Goal: Information Seeking & Learning: Learn about a topic

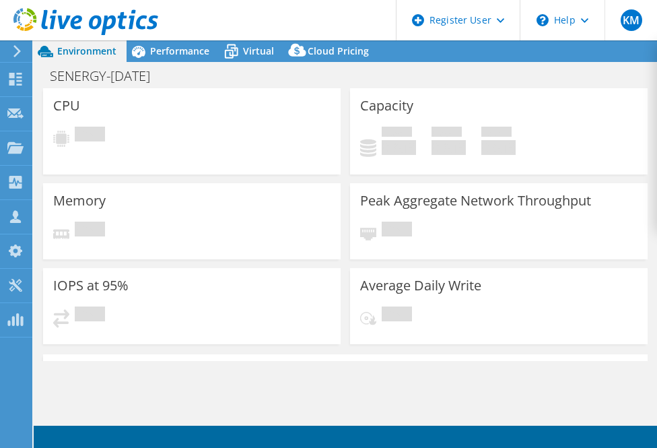
select select "USEast"
select select "USD"
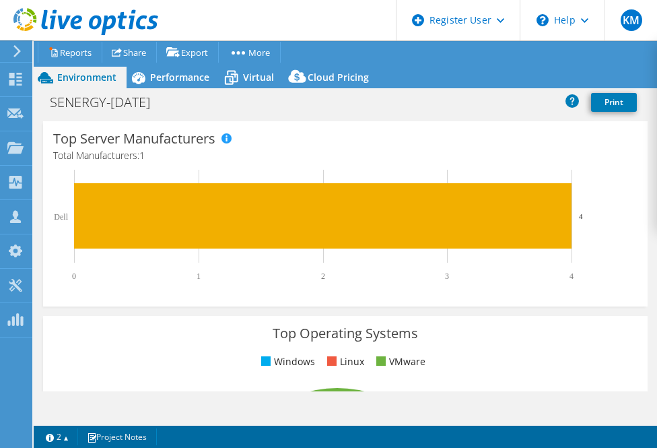
scroll to position [645, 0]
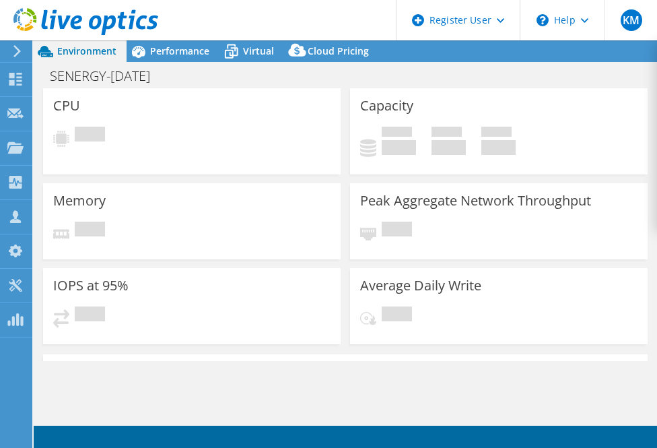
select select "USD"
select select "USEast"
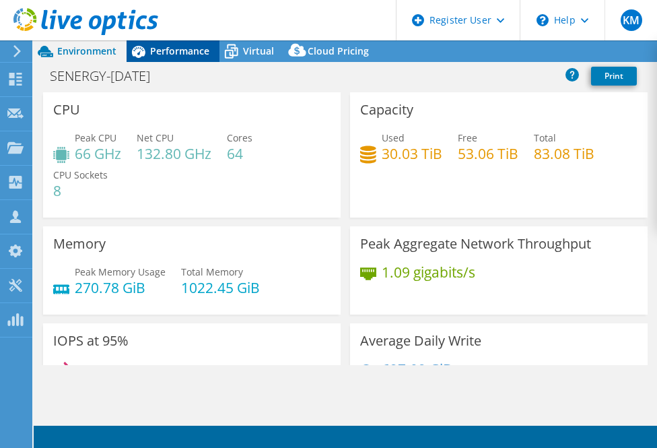
click at [147, 46] on icon at bounding box center [139, 52] width 24 height 24
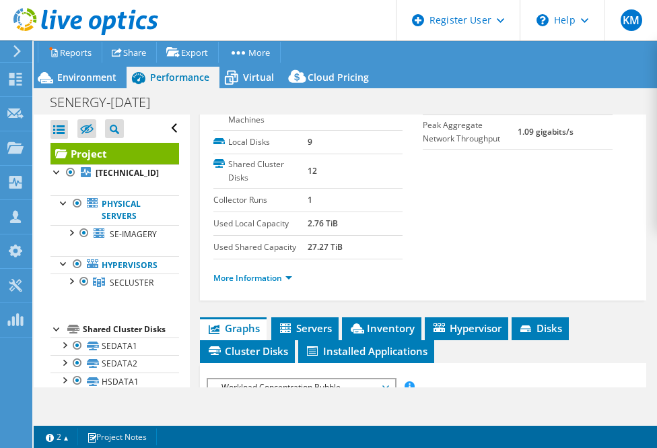
scroll to position [222, 0]
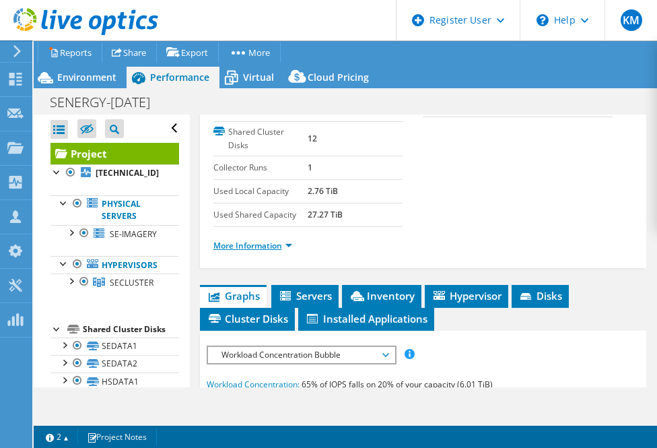
click at [262, 251] on link "More Information" at bounding box center [253, 245] width 79 height 11
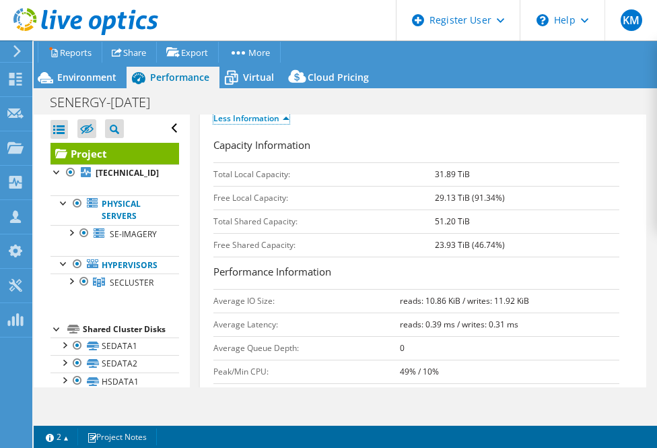
scroll to position [350, 0]
drag, startPoint x: 424, startPoint y: 271, endPoint x: 507, endPoint y: 279, distance: 83.2
click at [507, 256] on tr "Free Shared Capacity: 23.93 TiB (46.74%)" at bounding box center [417, 244] width 406 height 24
click at [94, 81] on span "Environment" at bounding box center [86, 77] width 59 height 13
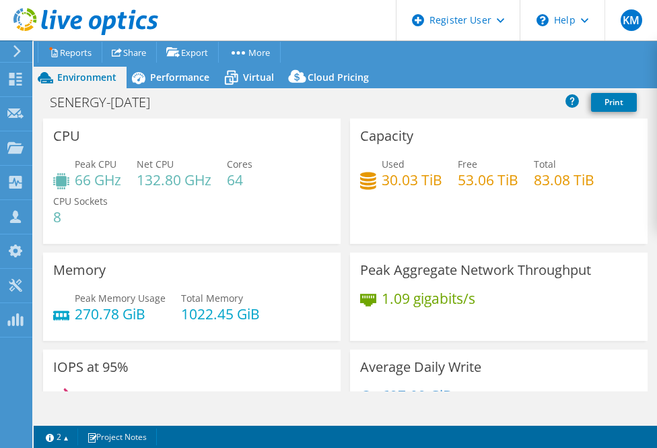
click at [272, 131] on div "CPU Peak CPU 66 GHz Net CPU 132.80 GHz Cores 64 CPU Sockets 8" at bounding box center [192, 181] width 298 height 125
click at [169, 80] on span "Performance" at bounding box center [179, 77] width 59 height 13
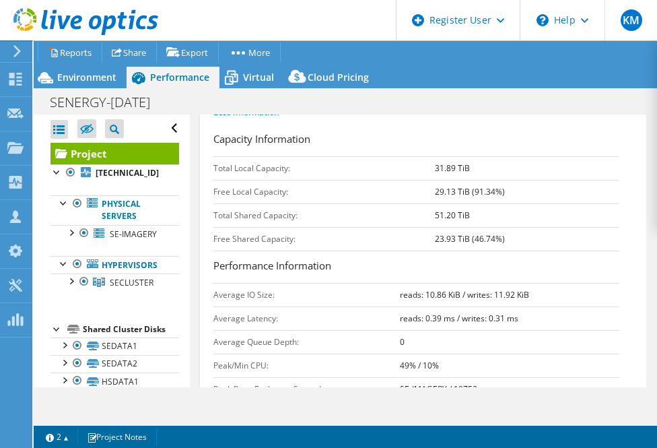
scroll to position [357, 0]
click at [427, 178] on td "Total Local Capacity:" at bounding box center [325, 167] width 222 height 24
drag, startPoint x: 429, startPoint y: 242, endPoint x: 482, endPoint y: 238, distance: 52.7
click at [482, 226] on tr "Total Shared Capacity: 51.20 TiB" at bounding box center [417, 214] width 406 height 24
click at [482, 226] on td "51.20 TiB" at bounding box center [527, 214] width 185 height 24
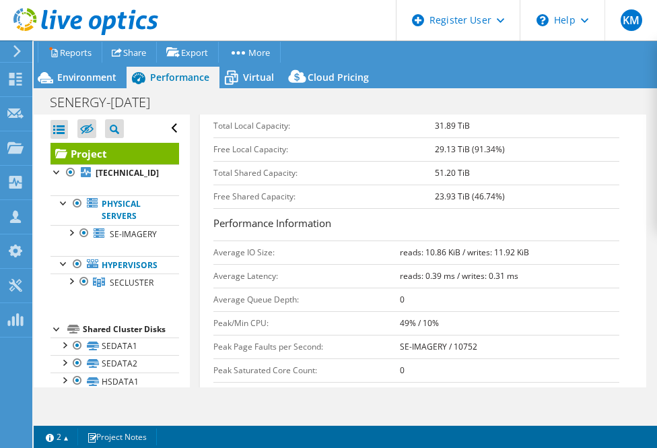
scroll to position [399, 0]
click at [233, 141] on div "Capacity Information Total Local Capacity: 31.89 TiB Free Local Capacity: 29.13…" at bounding box center [424, 148] width 420 height 120
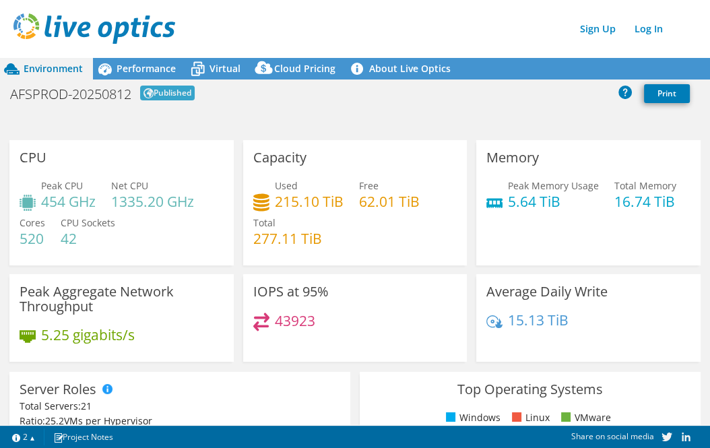
click at [551, 84] on div "AFSPROD-20250812 Published Print" at bounding box center [355, 93] width 710 height 25
click at [575, 129] on div "Environment Performance Virtual Cloud Pricing" at bounding box center [355, 238] width 710 height 419
click at [569, 131] on div "Environment Performance Virtual Cloud Pricing" at bounding box center [355, 238] width 710 height 419
click at [568, 131] on div "Environment Performance Virtual Cloud Pricing" at bounding box center [355, 238] width 710 height 419
click at [431, 168] on div "Capacity Used 215.10 TiB Free 62.01 TiB Total 277.11 TiB" at bounding box center [355, 202] width 224 height 125
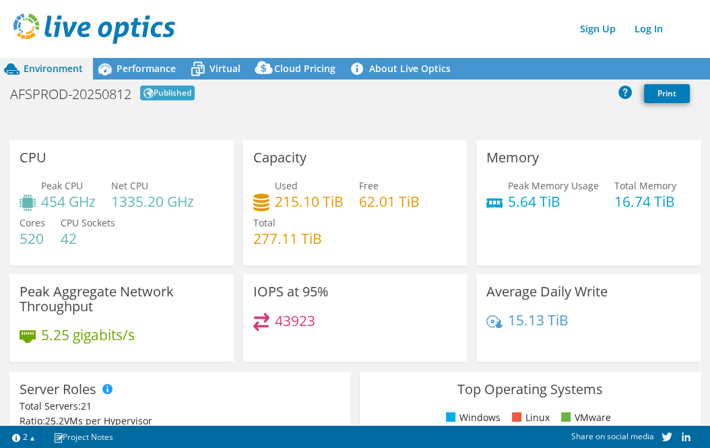
click at [147, 287] on h3 "Peak Aggregate Network Throughput" at bounding box center [122, 299] width 204 height 30
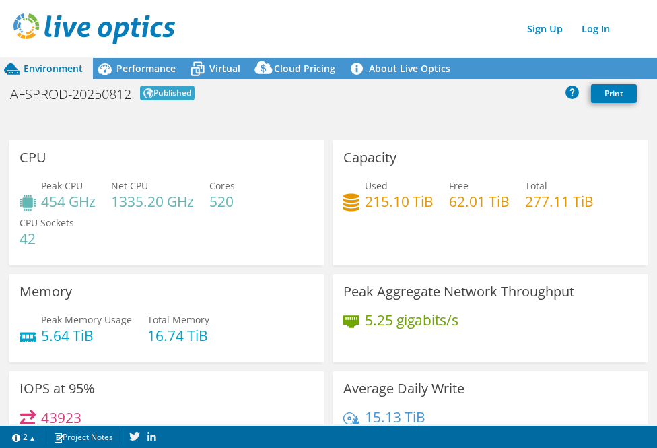
click at [632, 46] on header "Sign Up Log In" at bounding box center [342, 28] width 684 height 57
click at [114, 75] on icon at bounding box center [105, 69] width 24 height 24
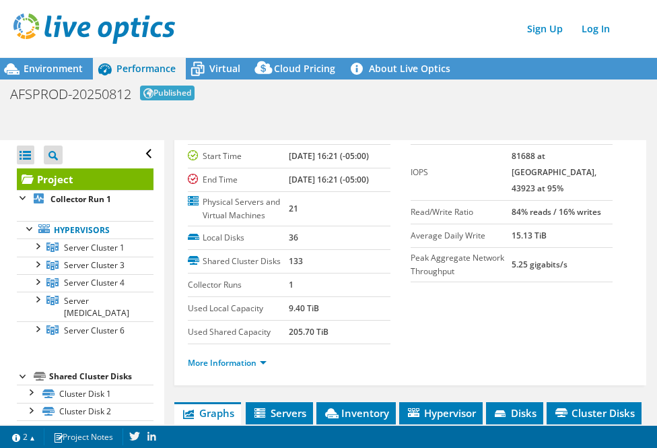
scroll to position [60, 0]
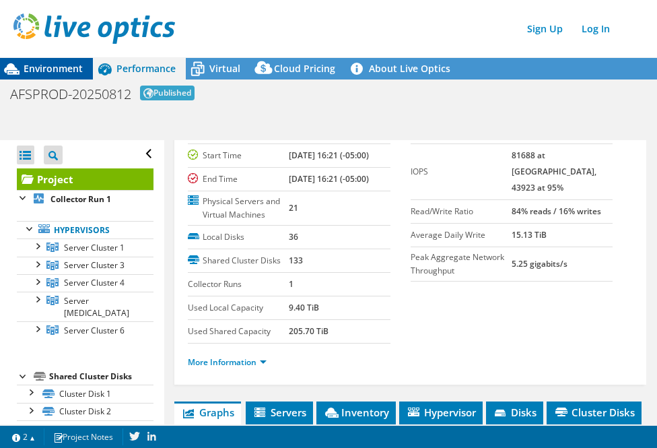
click at [80, 65] on span "Environment" at bounding box center [53, 68] width 59 height 13
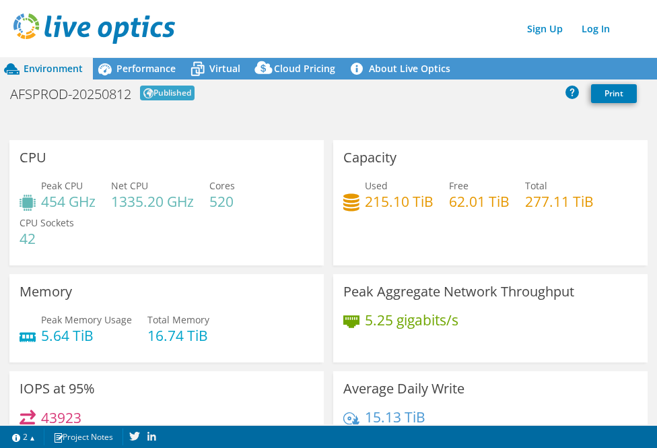
click at [253, 27] on div "Sign Up Log In" at bounding box center [341, 28] width 657 height 30
click at [42, 204] on h4 "454 GHz" at bounding box center [68, 201] width 55 height 15
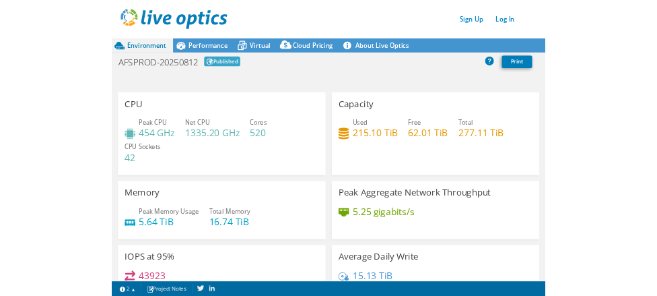
scroll to position [77, 0]
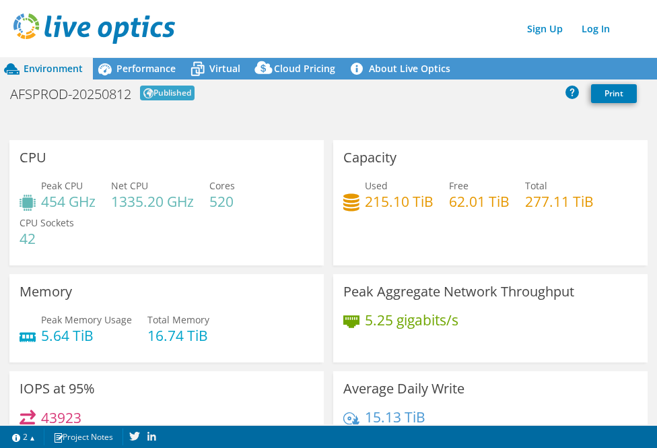
click at [345, 220] on div "Used 215.10 TiB Free 62.01 TiB Total 277.11 TiB" at bounding box center [490, 200] width 294 height 44
click at [391, 3] on header "Sign Up Log In" at bounding box center [342, 28] width 684 height 57
drag, startPoint x: 404, startPoint y: 36, endPoint x: 471, endPoint y: 3, distance: 75.0
click at [404, 36] on div "Sign Up Log In" at bounding box center [341, 28] width 657 height 30
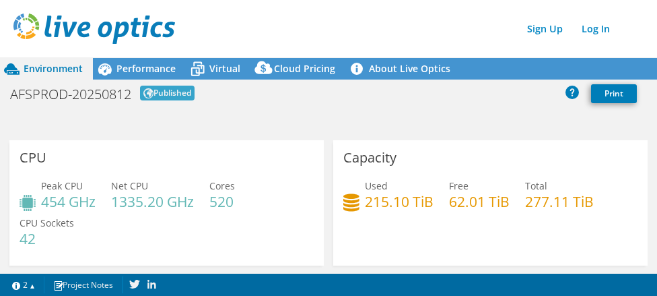
scroll to position [110, 0]
click at [329, 59] on div "Cloud Pricing" at bounding box center [298, 69] width 95 height 22
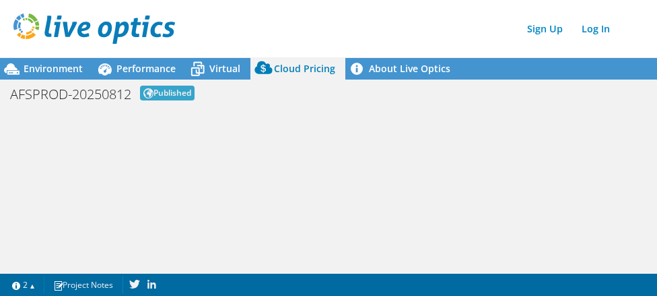
scroll to position [160, 0]
click at [306, 116] on div "Environment Performance Virtual Cloud Pricing" at bounding box center [328, 163] width 657 height 269
click at [61, 67] on span "Environment" at bounding box center [53, 68] width 59 height 13
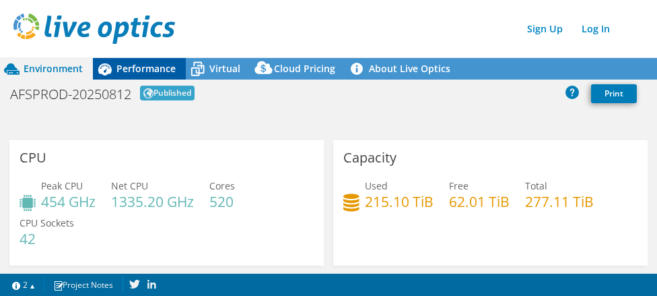
click at [136, 75] on div "Performance" at bounding box center [139, 69] width 93 height 22
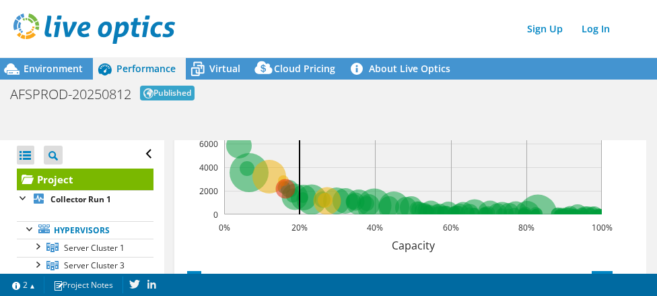
scroll to position [587, 0]
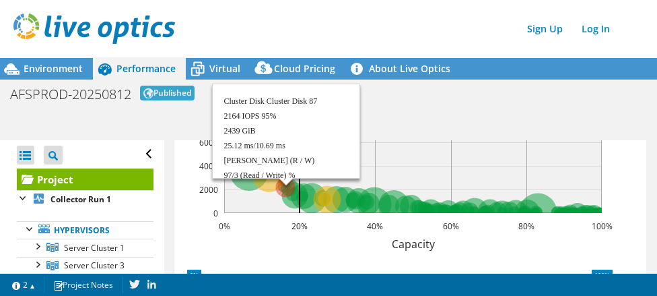
click at [354, 177] on rect at bounding box center [413, 115] width 378 height 196
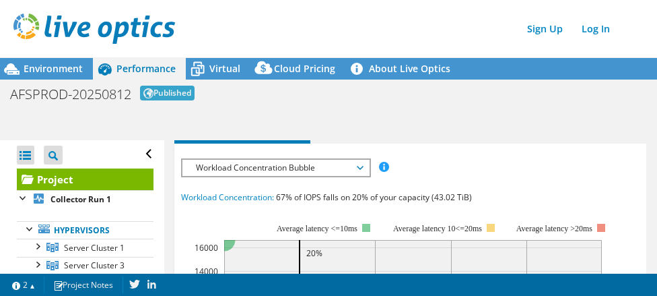
click at [447, 170] on div "IOPS Disk Throughput IO Size Latency Queue Depth CPU Percentage Memory Page Fau…" at bounding box center [410, 167] width 459 height 18
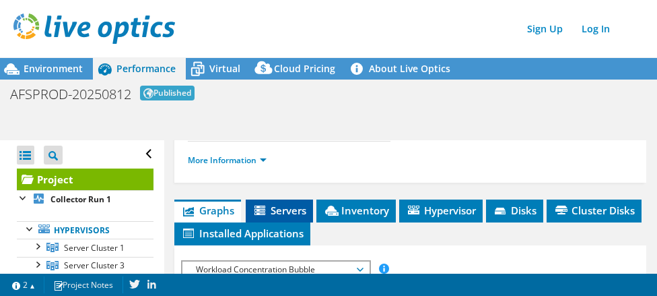
click at [291, 217] on span "Servers" at bounding box center [280, 209] width 54 height 13
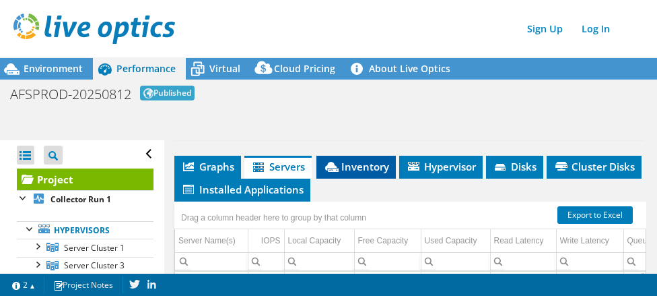
scroll to position [229, 0]
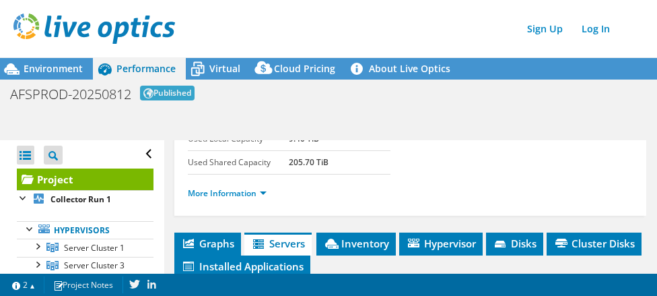
drag, startPoint x: 368, startPoint y: 246, endPoint x: 327, endPoint y: 174, distance: 83.0
click at [327, 174] on td "205.70 TiB" at bounding box center [339, 163] width 101 height 24
click at [343, 240] on li "Inventory" at bounding box center [356, 243] width 79 height 23
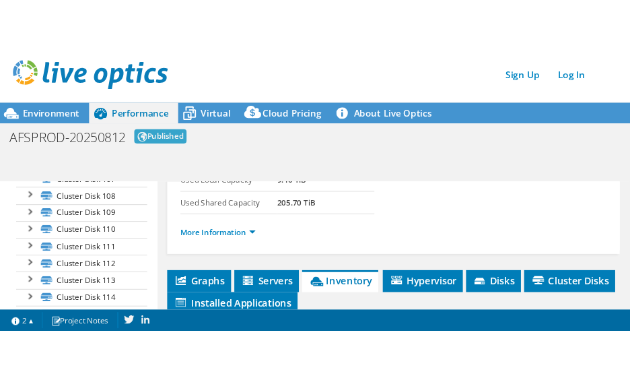
scroll to position [2126, 0]
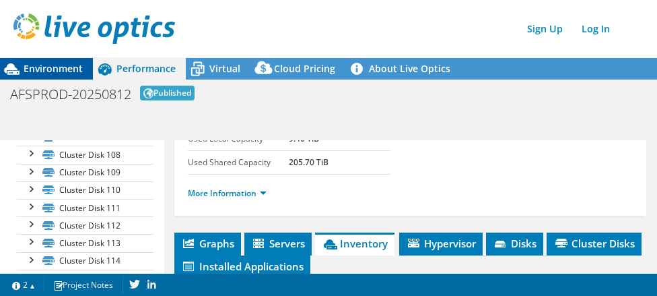
click at [65, 68] on span "Environment" at bounding box center [53, 68] width 59 height 13
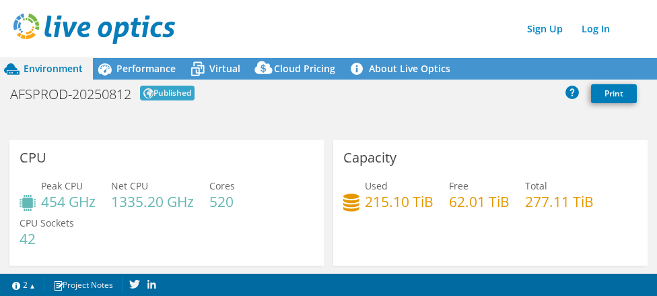
click at [317, 26] on div "Sign Up Log In" at bounding box center [341, 28] width 657 height 30
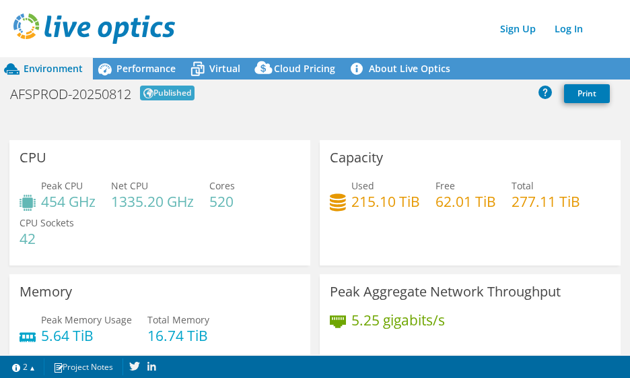
scroll to position [242, 0]
drag, startPoint x: 276, startPoint y: 121, endPoint x: 379, endPoint y: 47, distance: 126.4
click at [277, 121] on div "Environment Performance Virtual Cloud Pricing" at bounding box center [315, 203] width 630 height 349
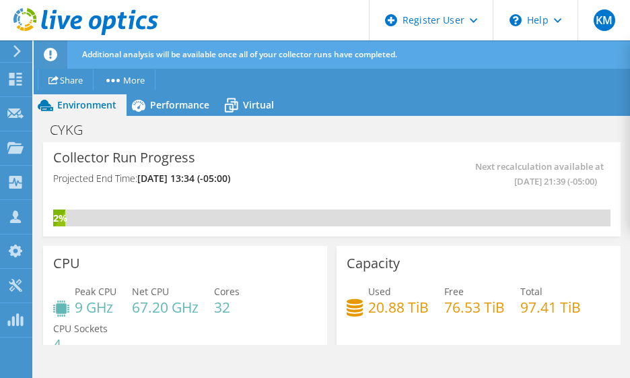
click at [315, 18] on header "KM Dell User [PERSON_NAME] [PERSON_NAME][EMAIL_ADDRESS][DOMAIN_NAME] Dell My Pr…" at bounding box center [315, 20] width 630 height 40
